Goal: Check status: Check status

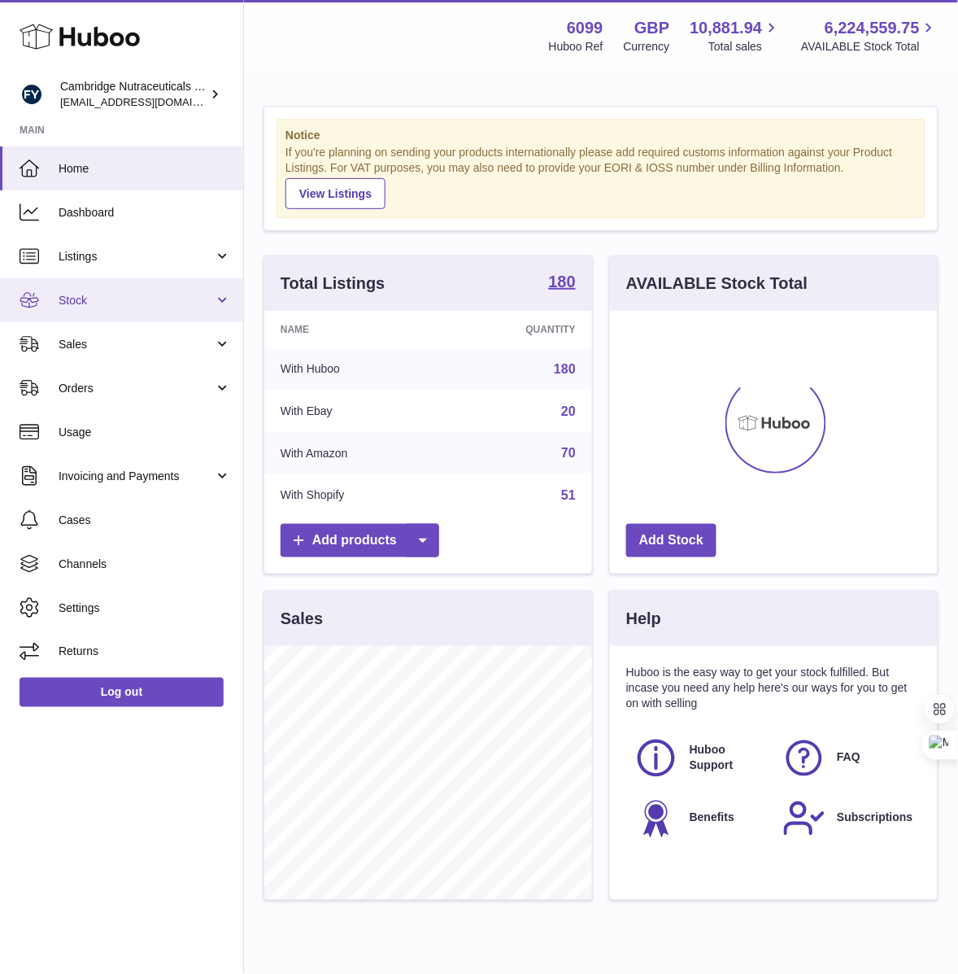
click at [92, 295] on span "Stock" at bounding box center [136, 300] width 155 height 15
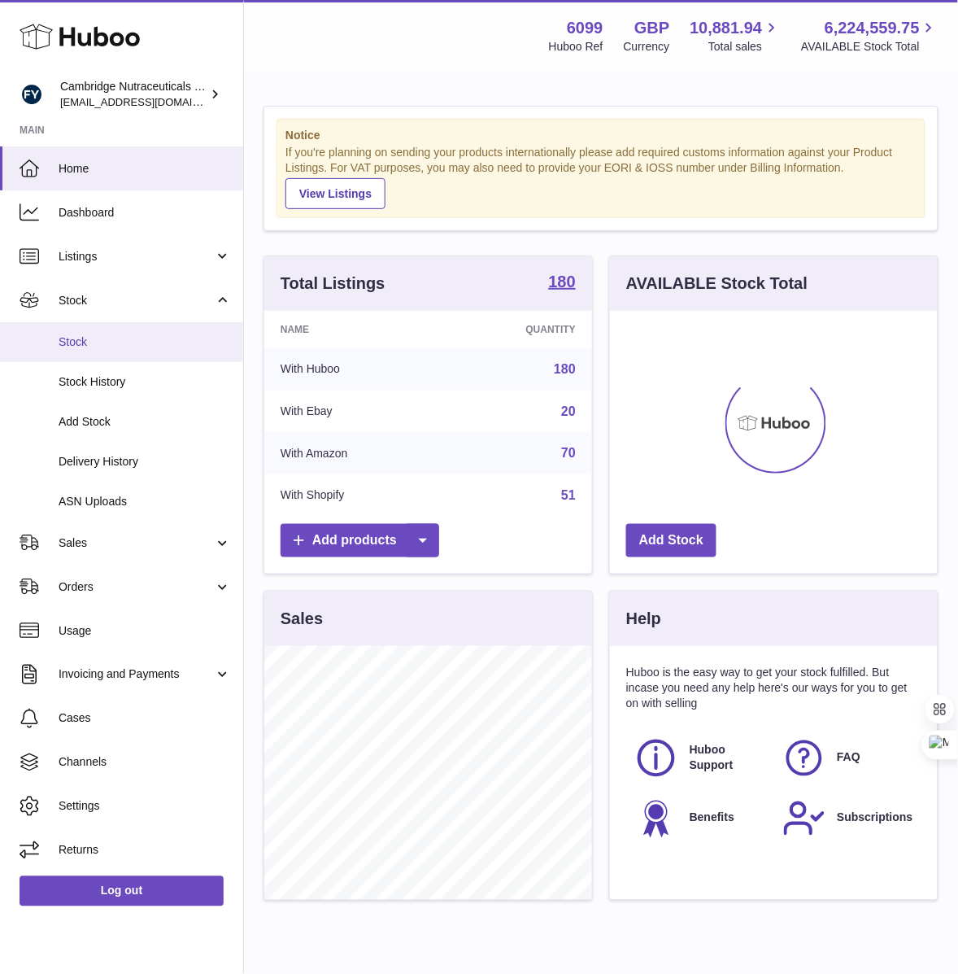
click at [77, 354] on link "Stock" at bounding box center [121, 342] width 243 height 40
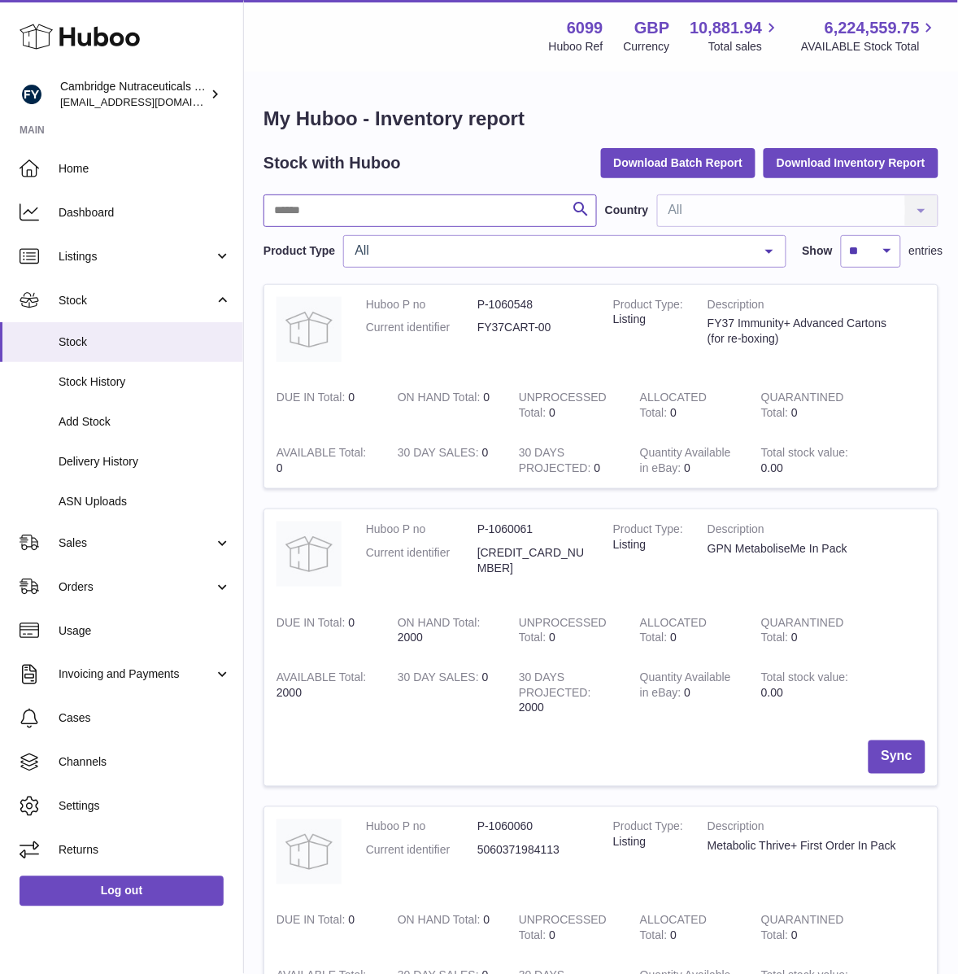
click at [379, 217] on input "text" at bounding box center [431, 210] width 334 height 33
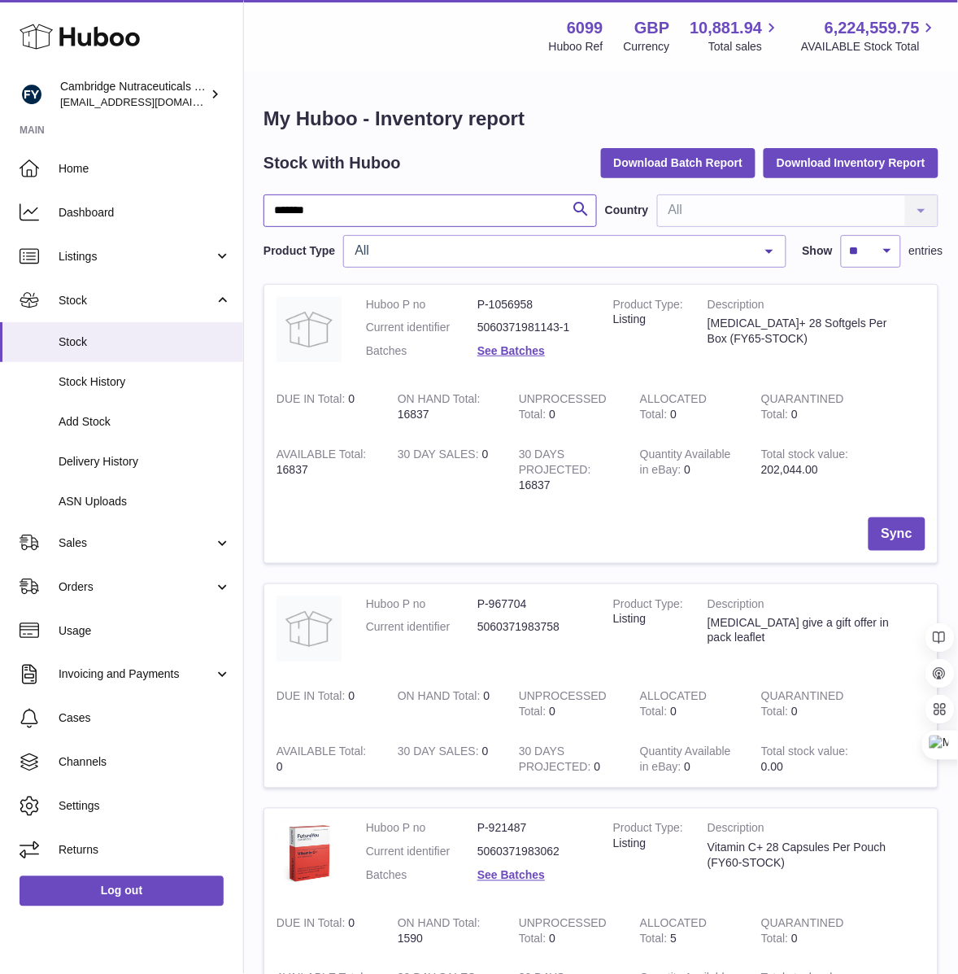
scroll to position [509, 0]
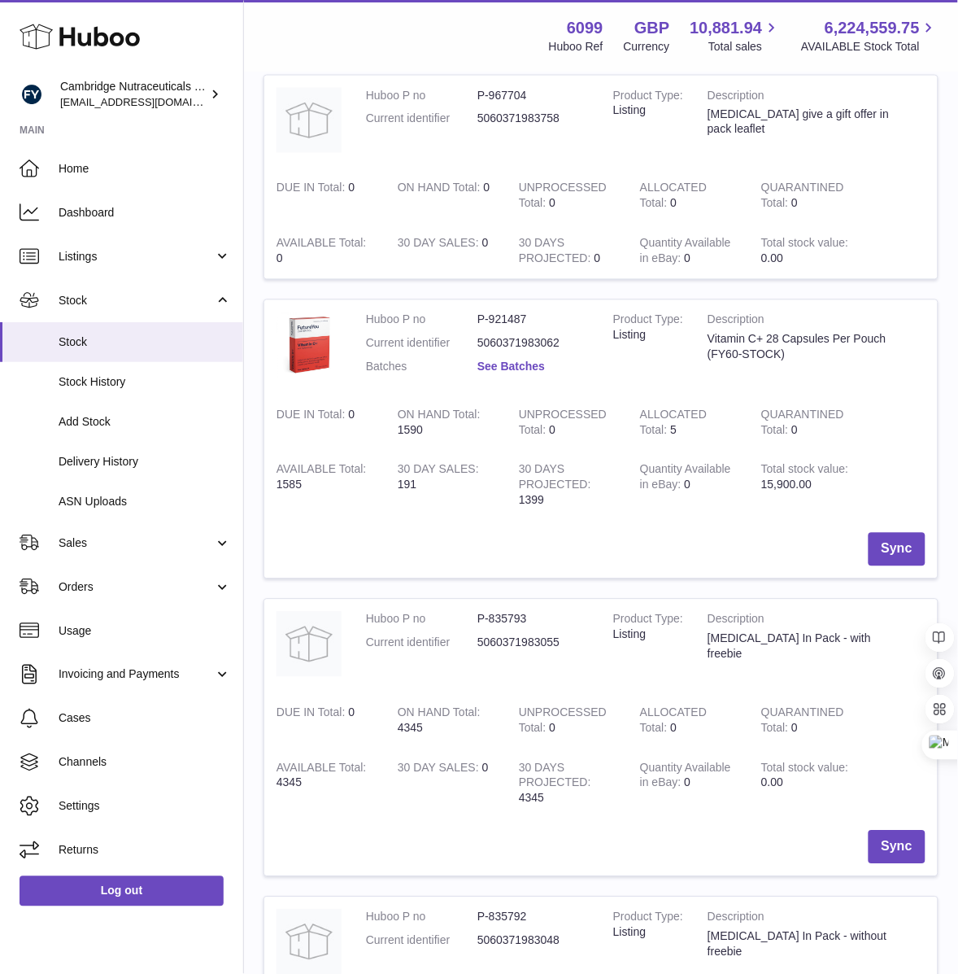
type input "*******"
click at [505, 367] on link "See Batches" at bounding box center [512, 366] width 68 height 13
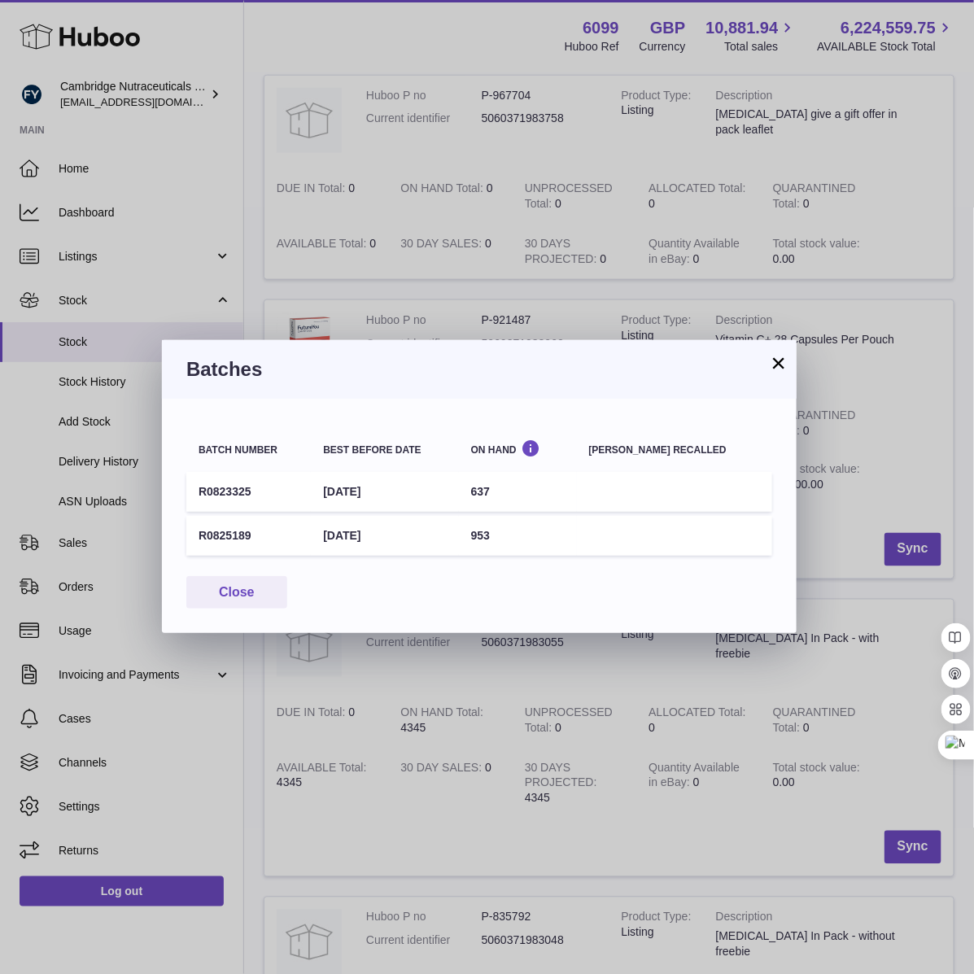
drag, startPoint x: 338, startPoint y: 531, endPoint x: 530, endPoint y: 549, distance: 192.9
click at [550, 549] on tr "R0825189 31st Jul 2027 953" at bounding box center [479, 536] width 586 height 40
click at [567, 538] on td "953" at bounding box center [518, 536] width 118 height 40
click at [779, 356] on button "×" at bounding box center [779, 363] width 20 height 20
